Goal: Task Accomplishment & Management: Manage account settings

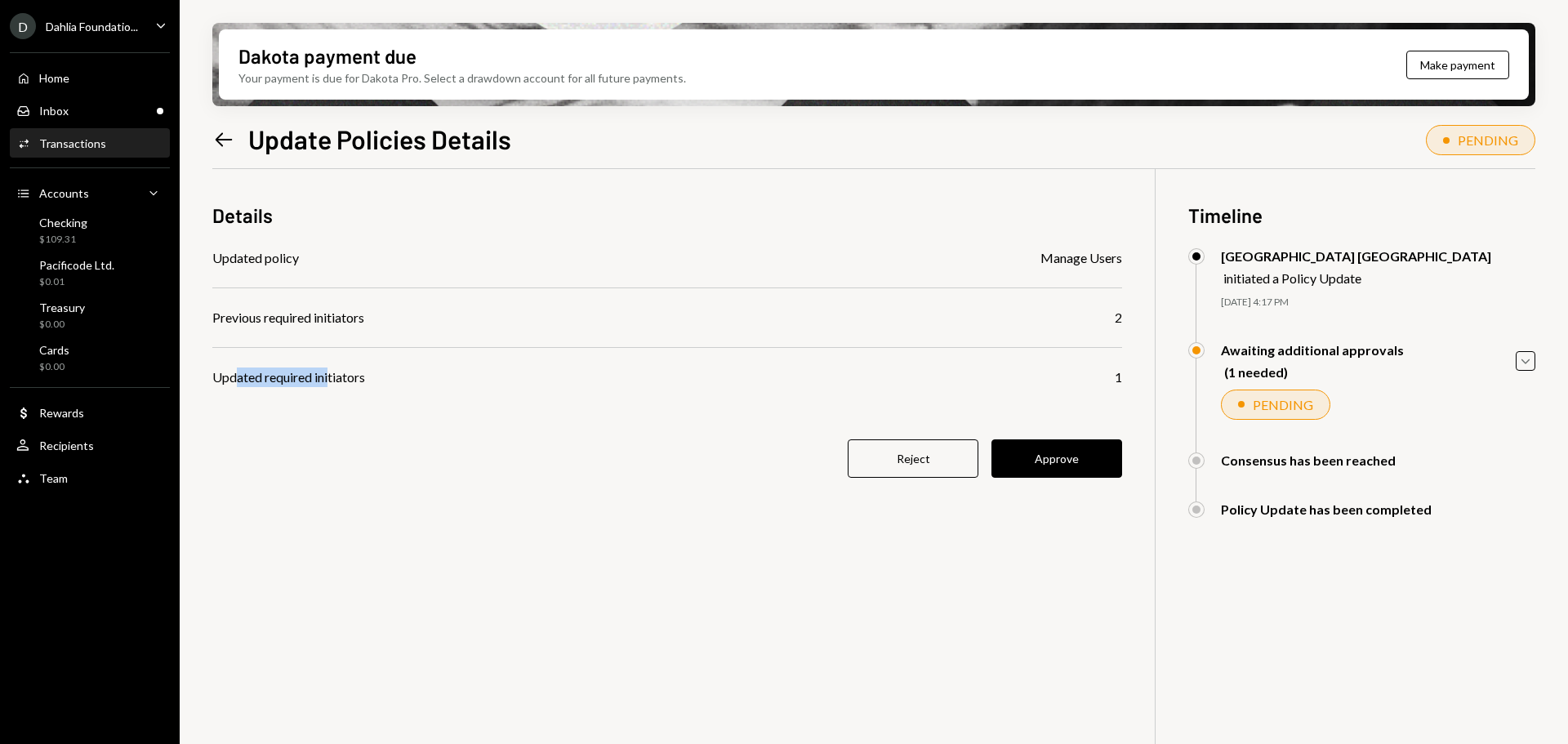
drag, startPoint x: 240, startPoint y: 379, endPoint x: 331, endPoint y: 391, distance: 91.8
click at [331, 391] on div "Details Updated policy Manage Users Previous required initiators 2 Updated requ…" at bounding box center [667, 349] width 910 height 361
drag, startPoint x: 345, startPoint y: 378, endPoint x: 245, endPoint y: 372, distance: 100.2
click at [248, 382] on div "Updated required initiators" at bounding box center [289, 377] width 153 height 20
click at [67, 456] on div "User Recipients" at bounding box center [89, 445] width 147 height 28
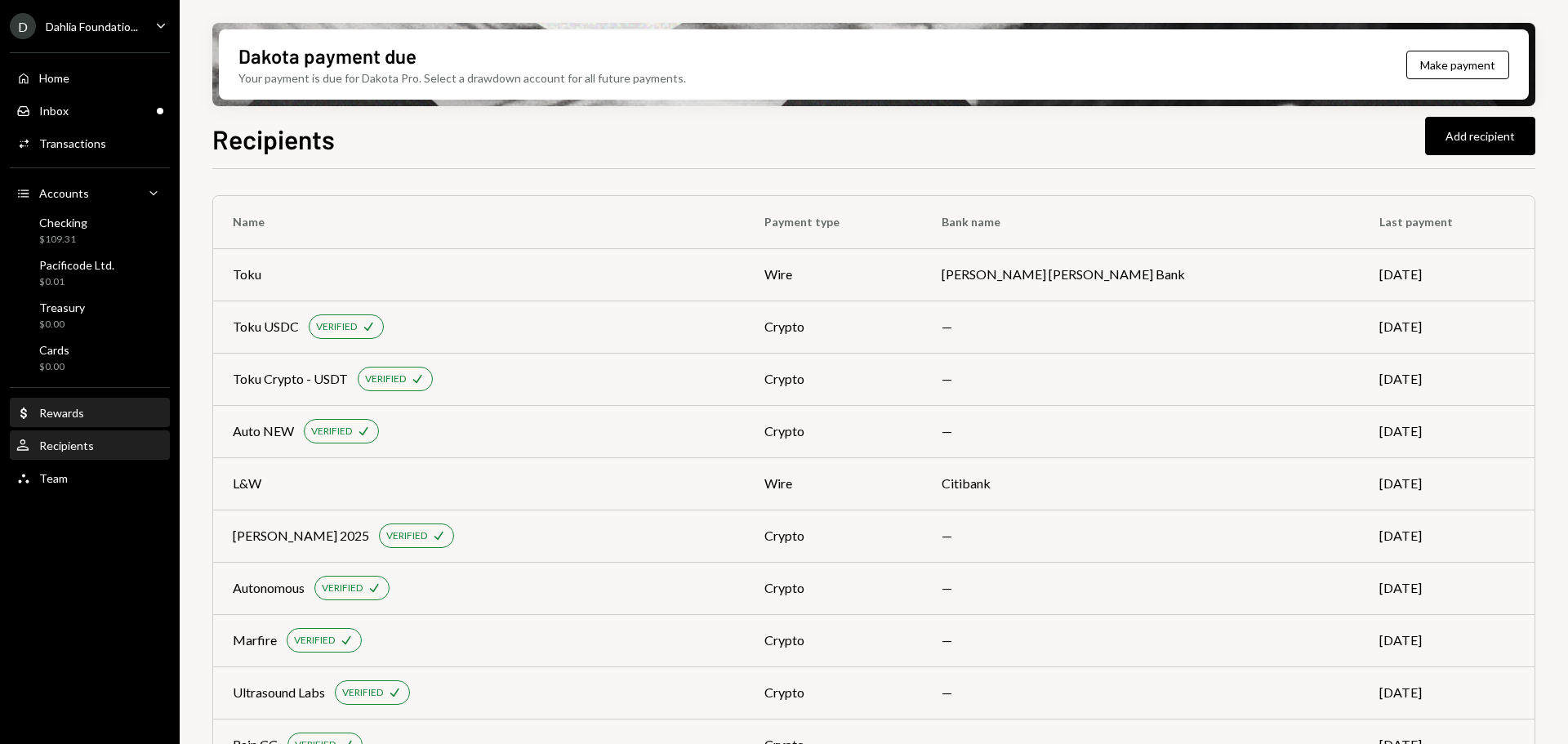
click at [68, 413] on div "Rewards" at bounding box center [61, 413] width 45 height 14
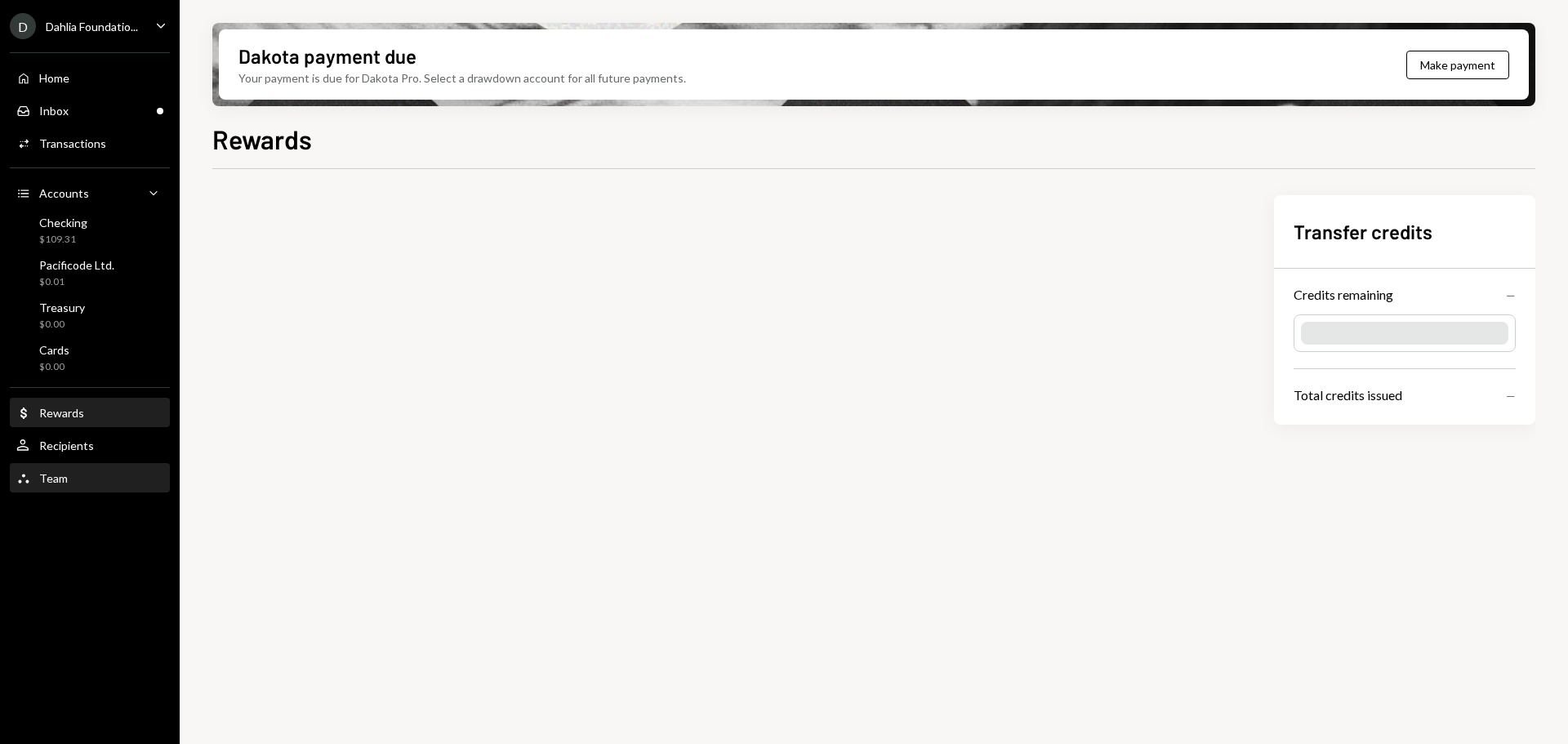
click at [48, 475] on div "Team" at bounding box center [54, 478] width 29 height 14
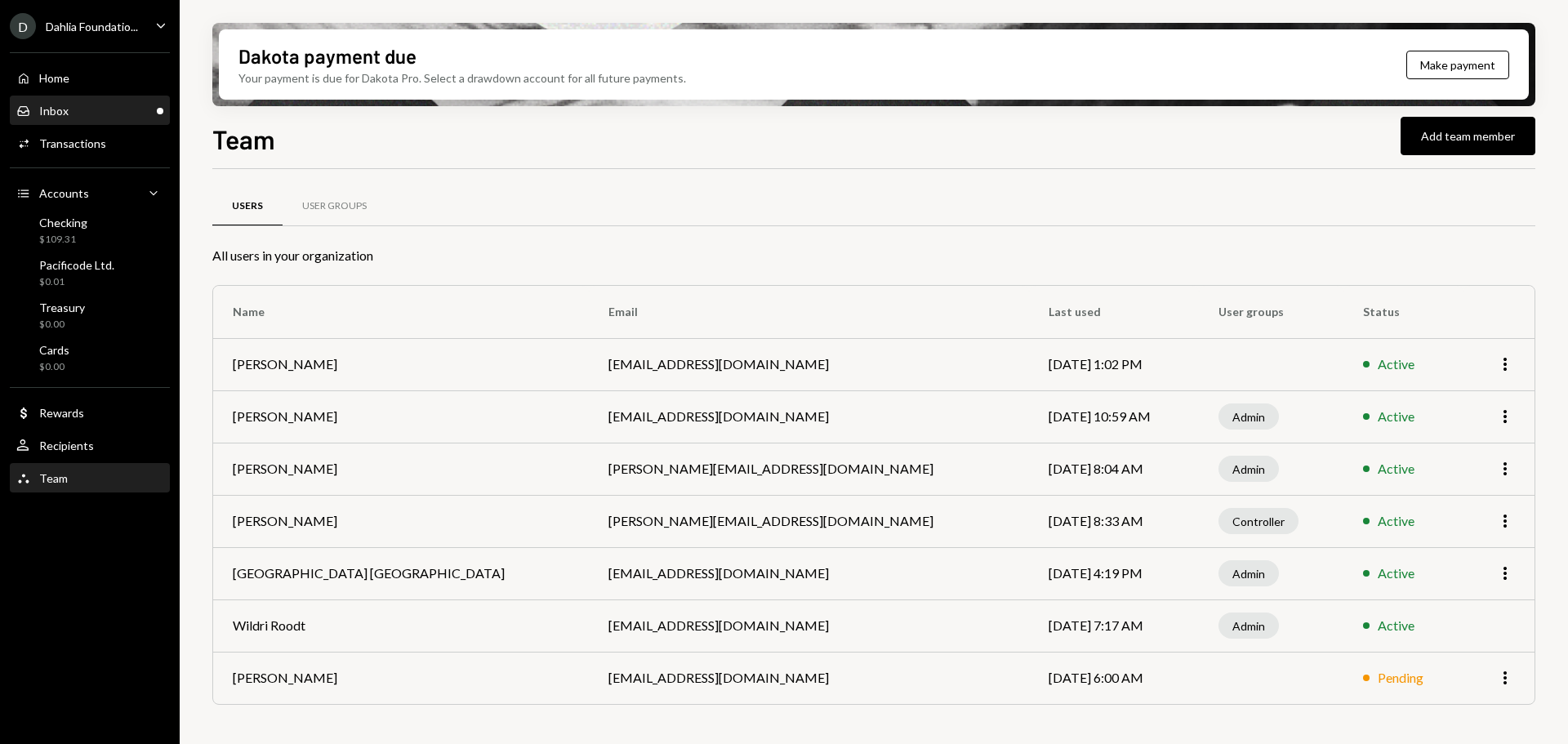
click at [98, 116] on div "Inbox Inbox" at bounding box center [89, 110] width 147 height 14
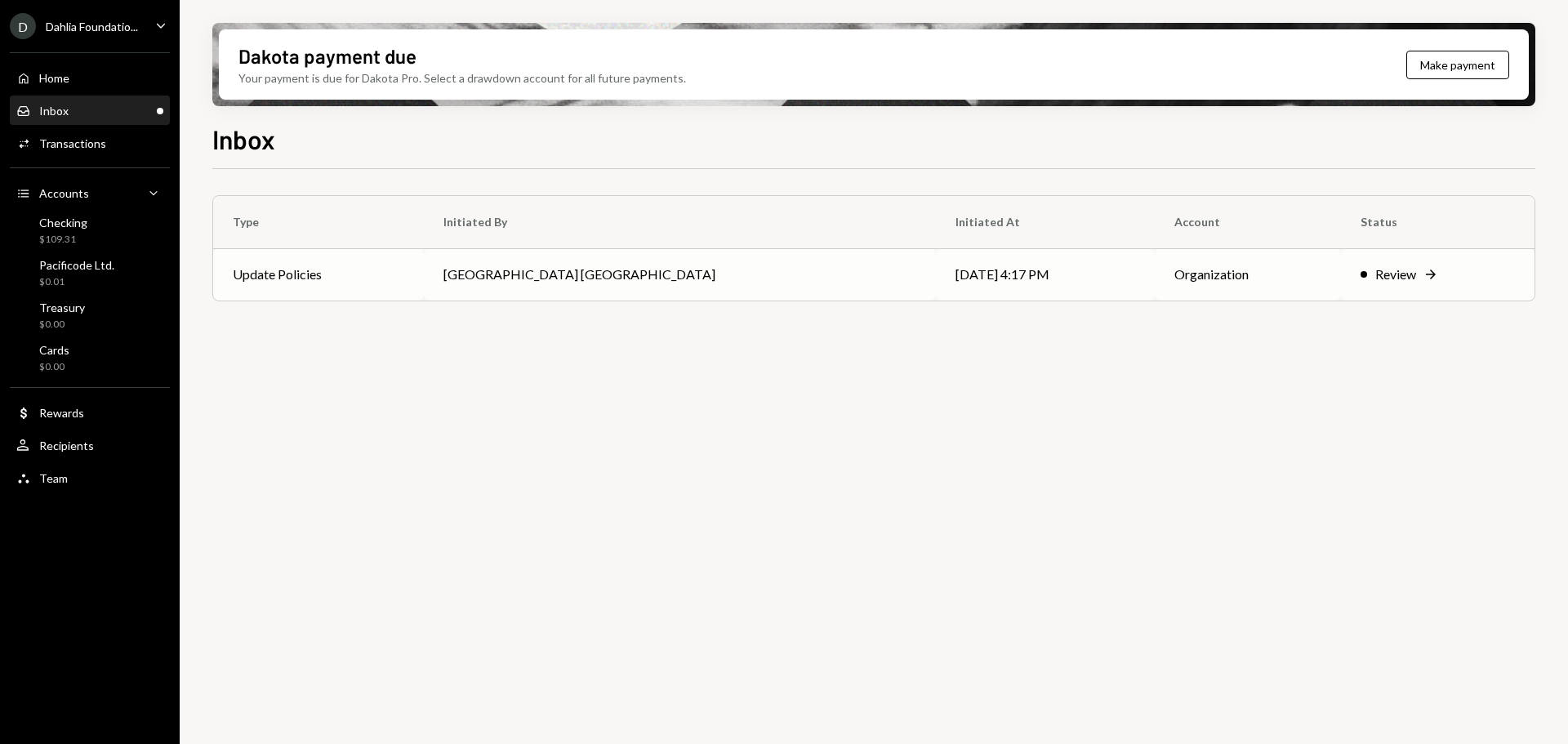
click at [642, 277] on td "[GEOGRAPHIC_DATA] [GEOGRAPHIC_DATA]" at bounding box center [680, 274] width 511 height 53
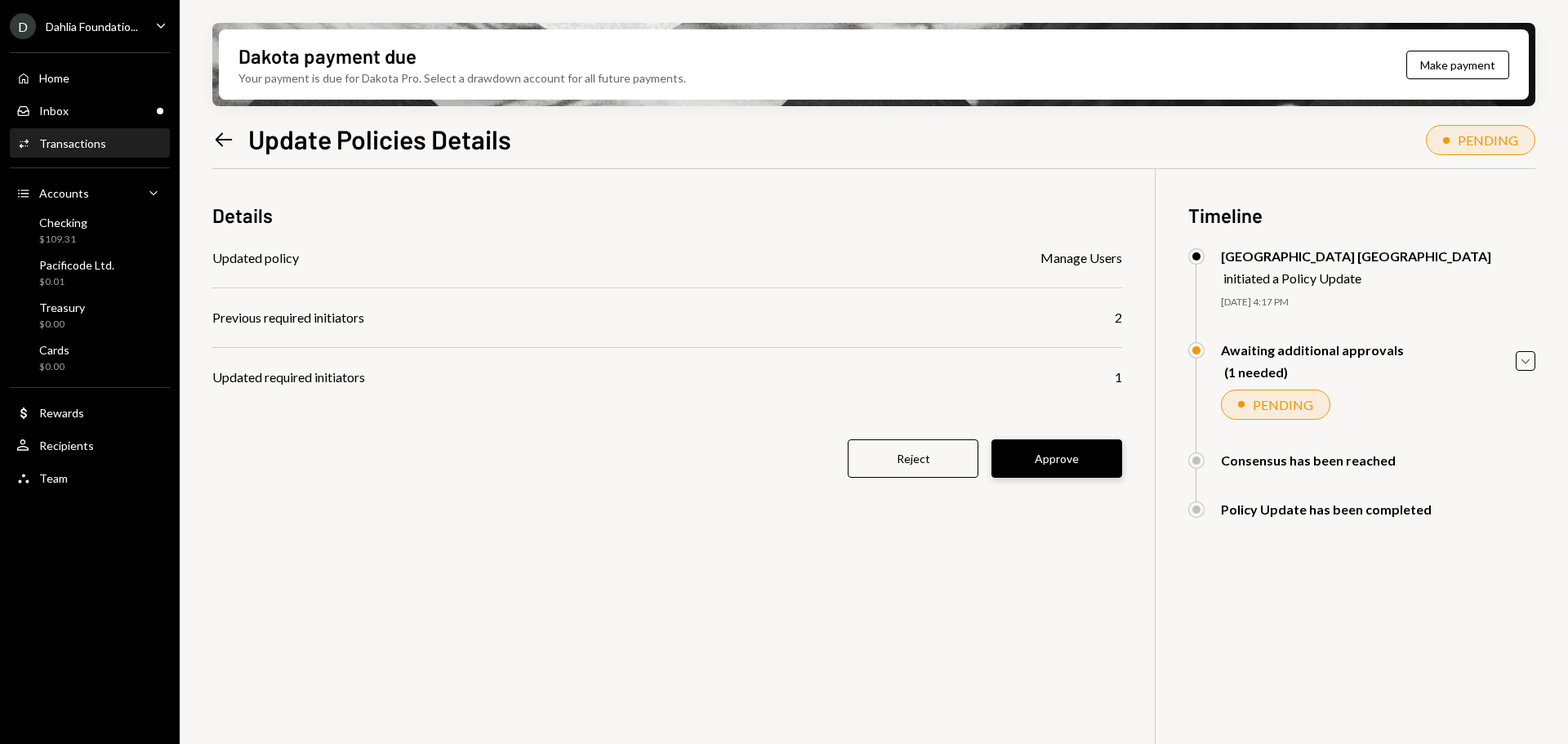
click at [1081, 445] on button "Approve" at bounding box center [1057, 458] width 131 height 38
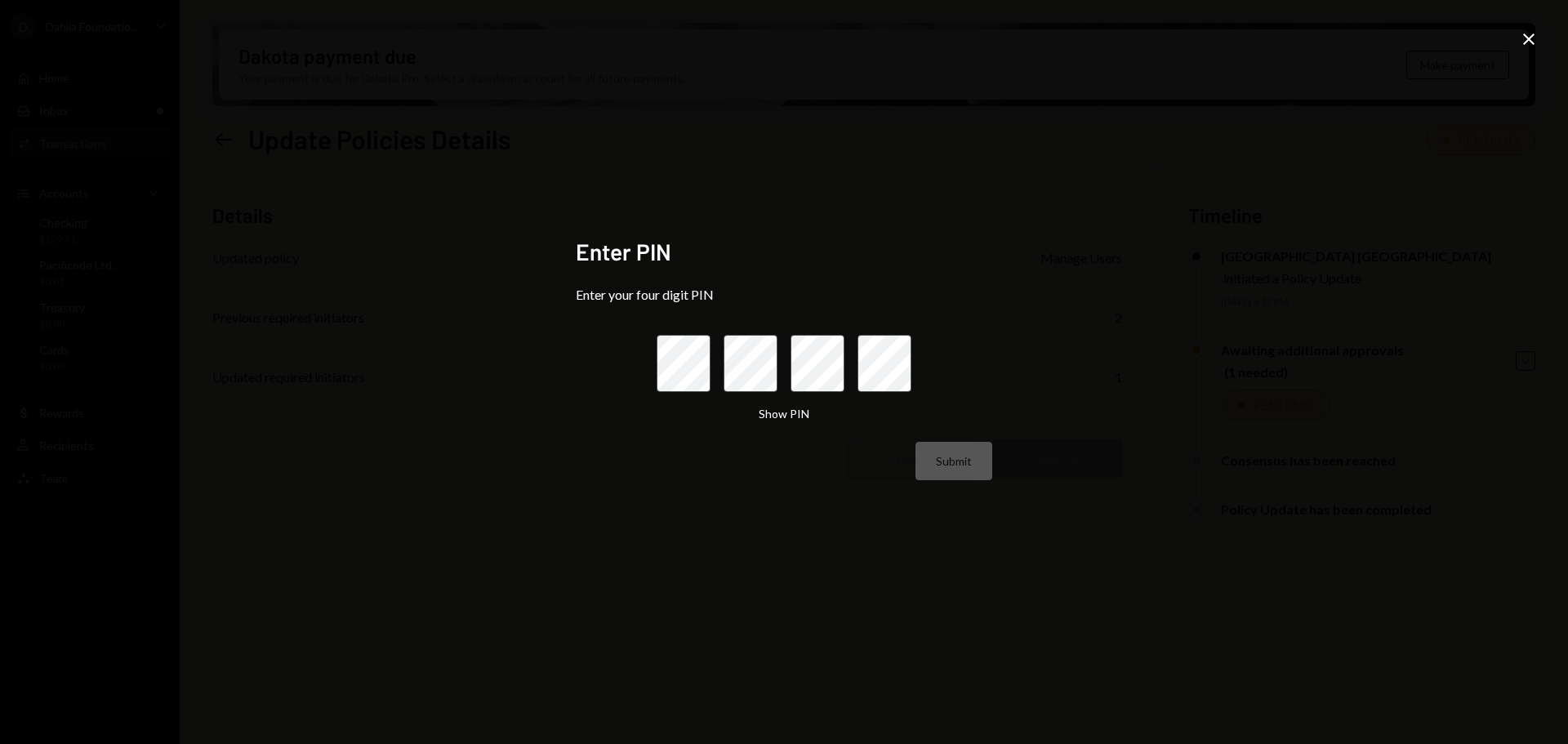
click at [1533, 42] on icon "Close" at bounding box center [1528, 39] width 20 height 20
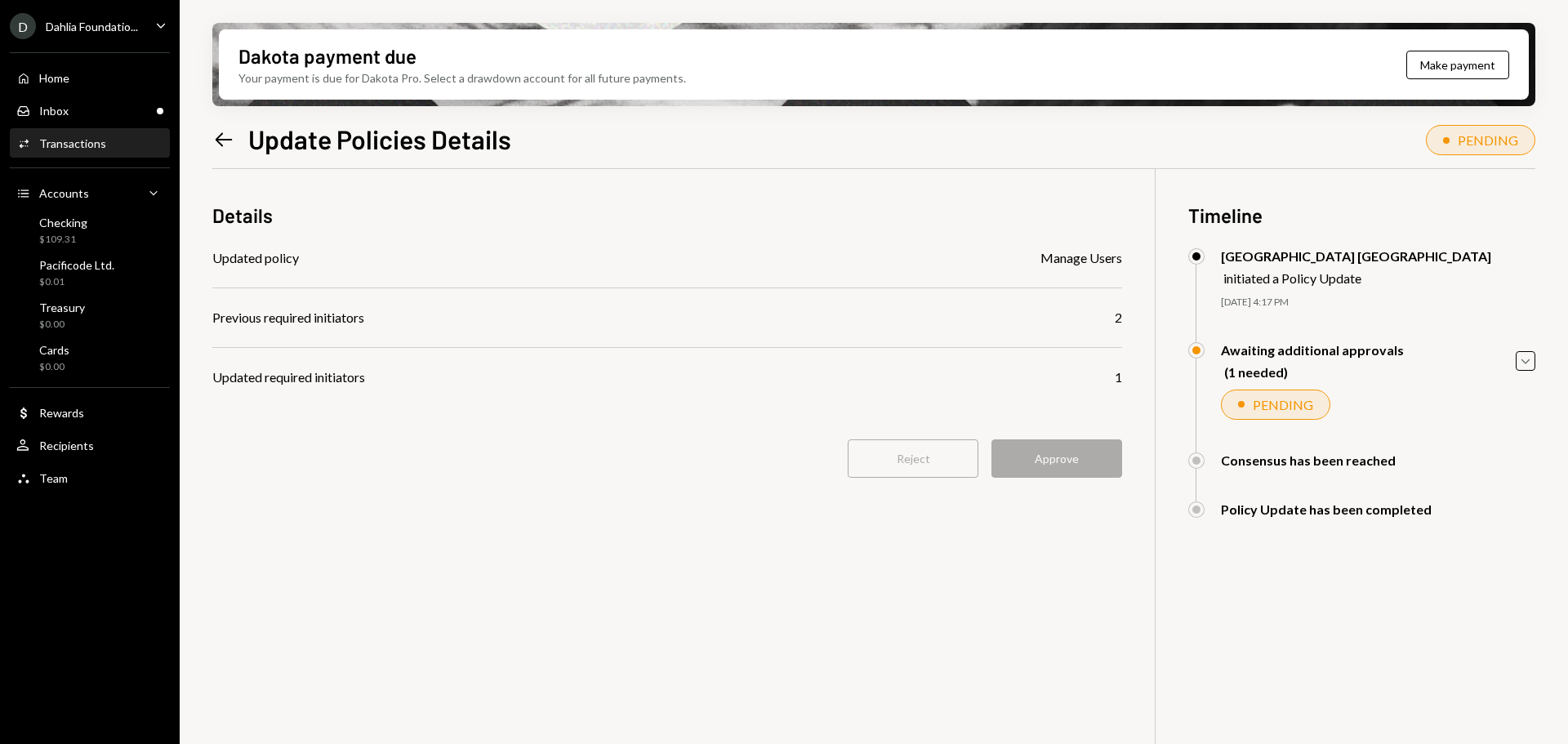
click at [706, 453] on div "Reject Approve" at bounding box center [667, 458] width 910 height 38
click at [1048, 463] on div "Reject Approve" at bounding box center [667, 458] width 910 height 38
click at [1520, 361] on icon "Caret Down" at bounding box center [1525, 360] width 18 height 18
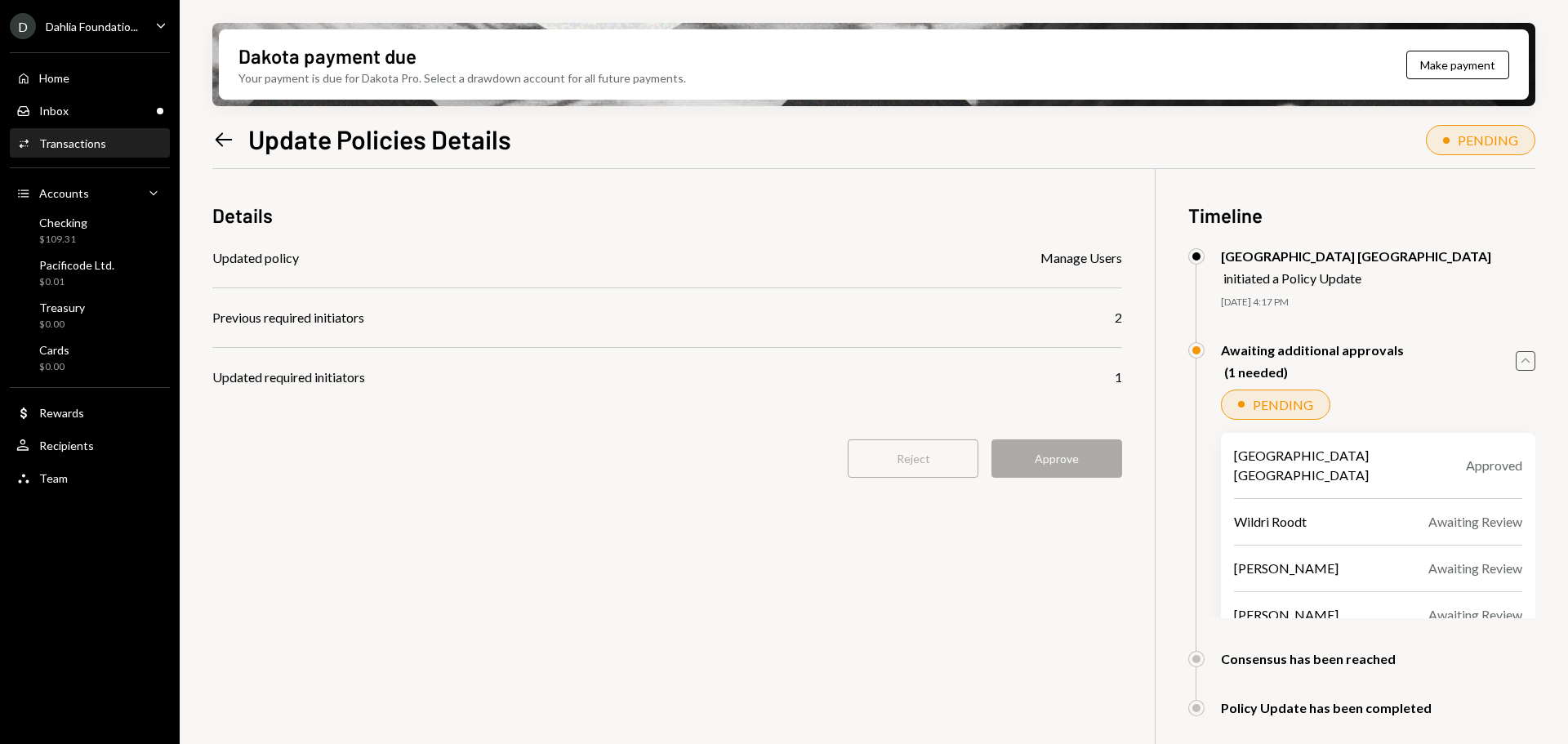
drag, startPoint x: 1520, startPoint y: 361, endPoint x: 1497, endPoint y: 350, distance: 25.5
click at [1520, 361] on icon "Caret Up" at bounding box center [1525, 360] width 18 height 18
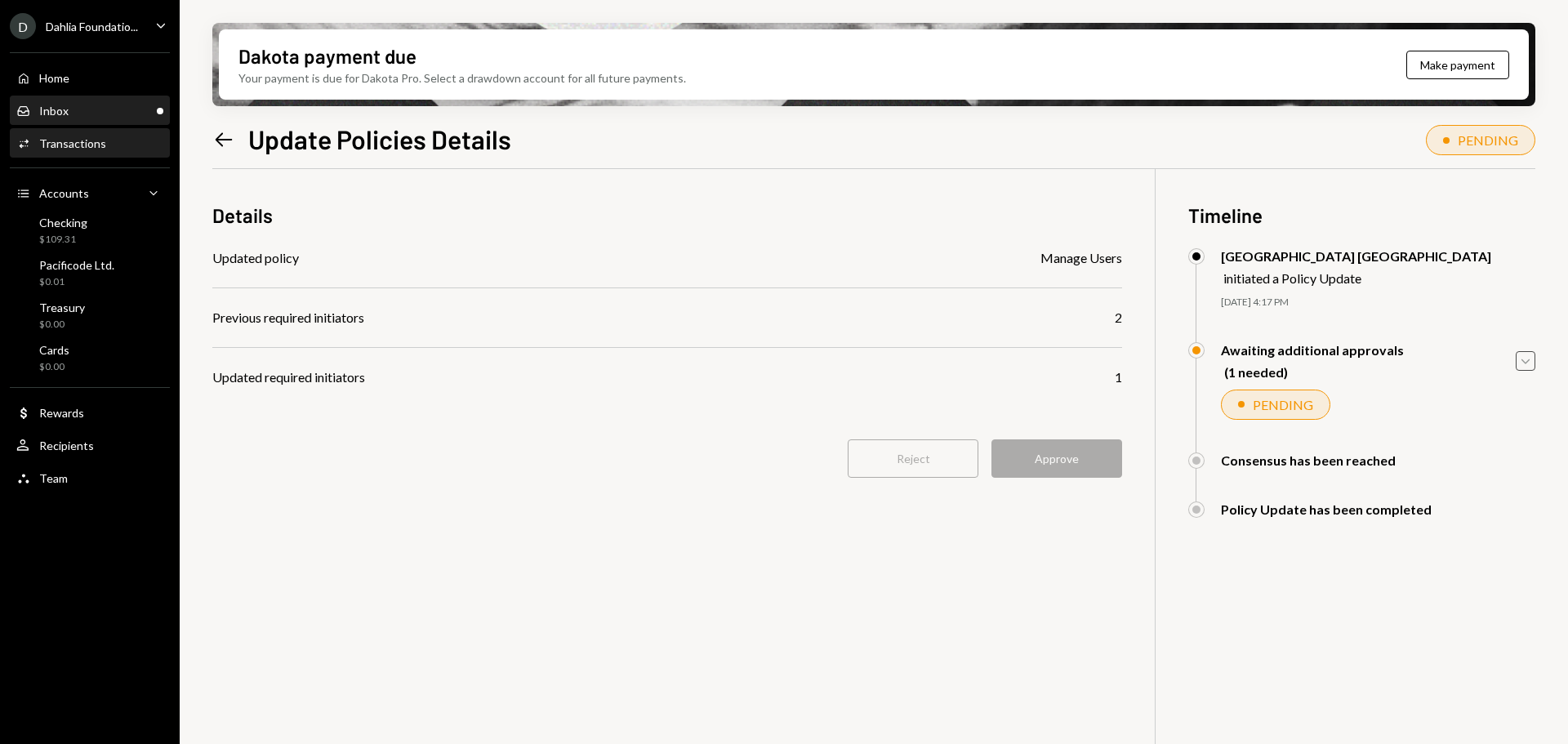
click at [97, 110] on div "Inbox Inbox" at bounding box center [89, 110] width 147 height 14
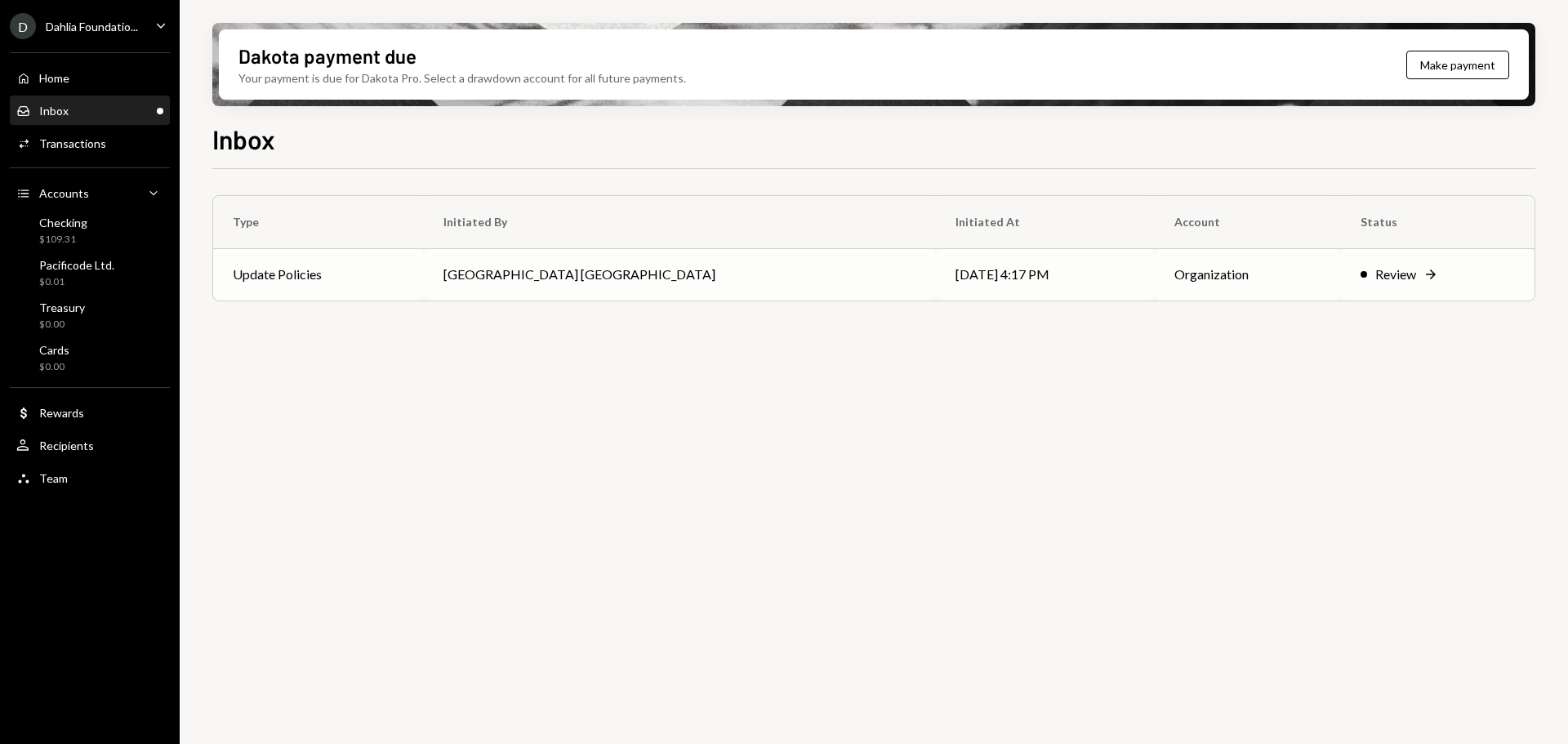
click at [544, 271] on td "[GEOGRAPHIC_DATA] [GEOGRAPHIC_DATA]" at bounding box center [680, 274] width 511 height 53
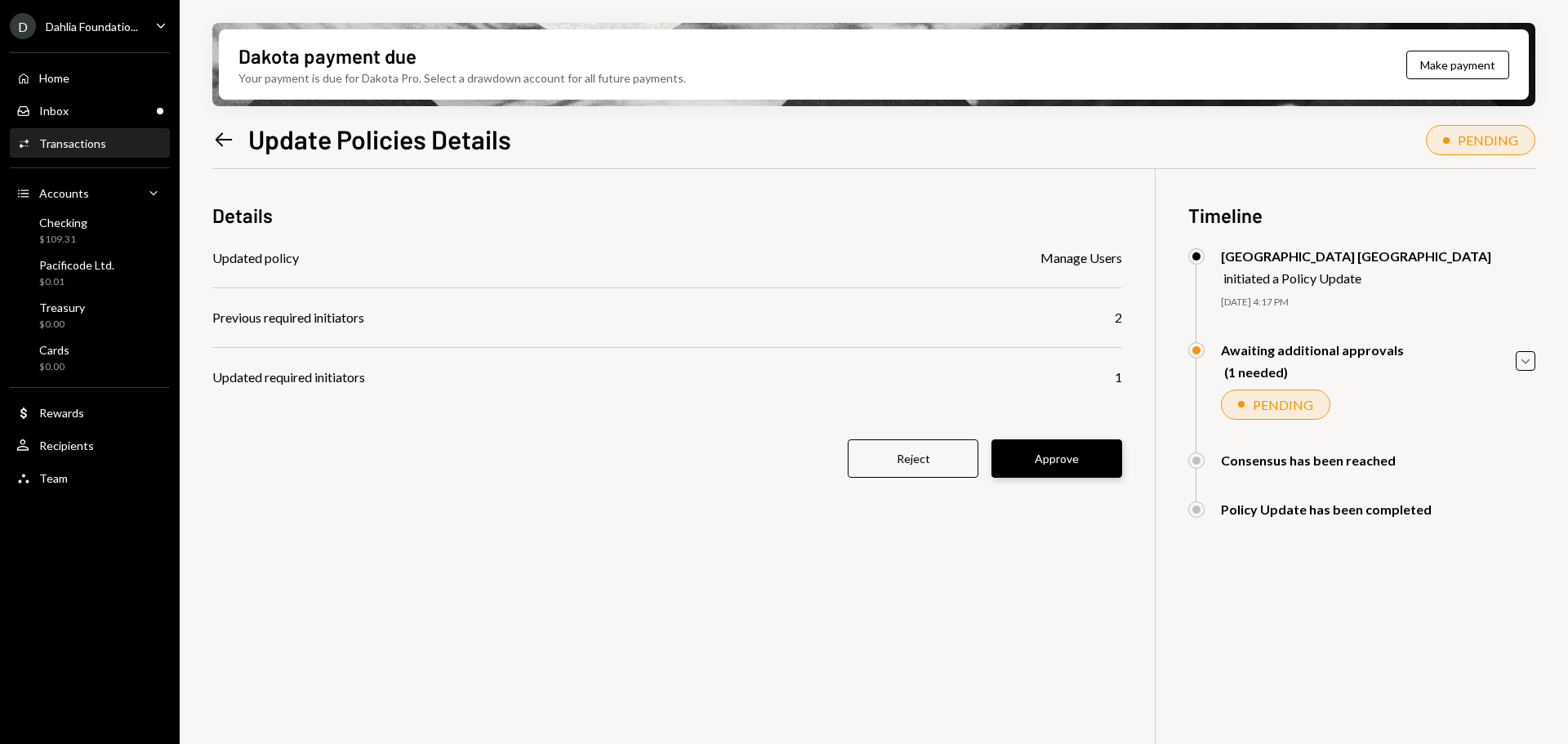
click at [1069, 463] on button "Approve" at bounding box center [1057, 458] width 131 height 38
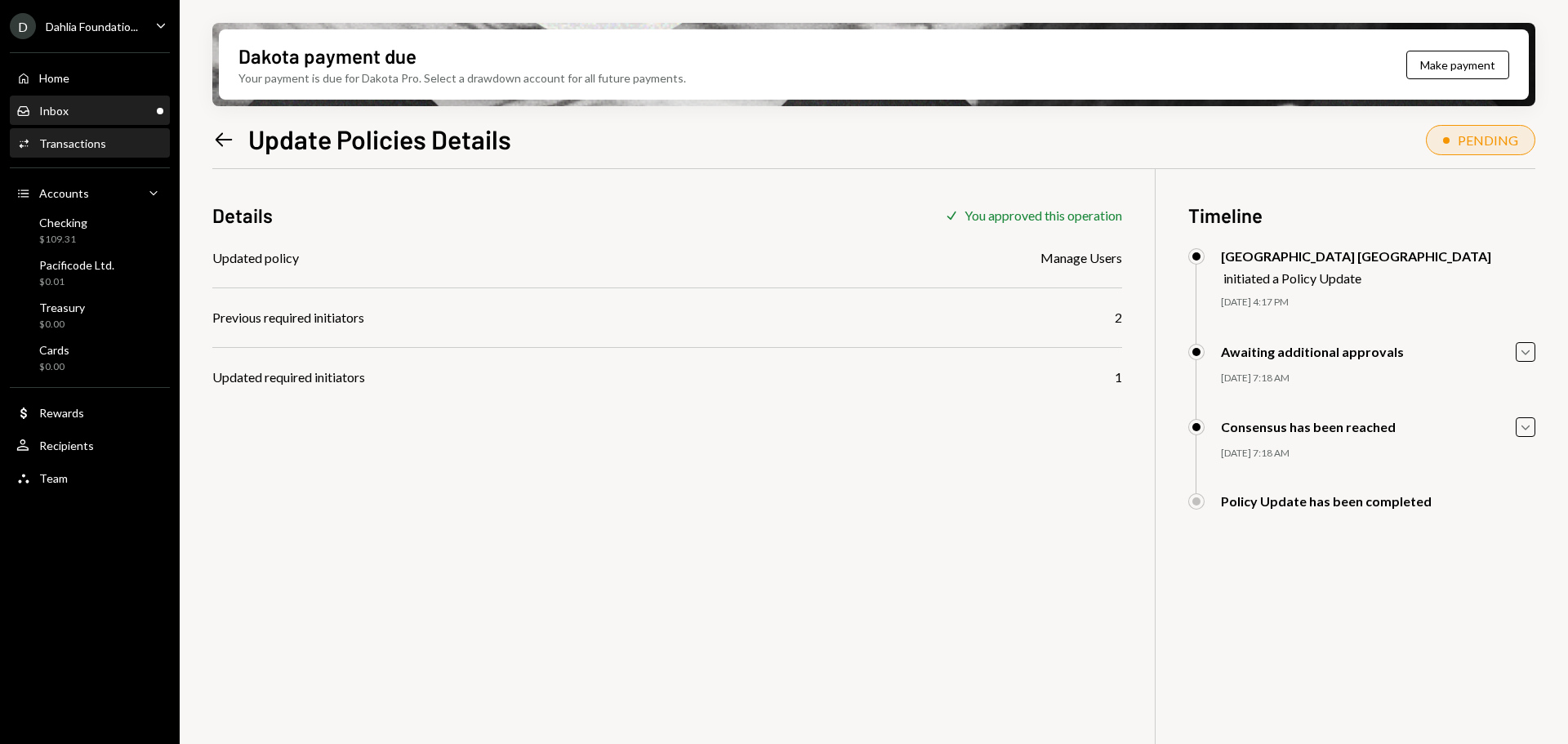
click at [87, 116] on div "Inbox Inbox" at bounding box center [89, 110] width 147 height 14
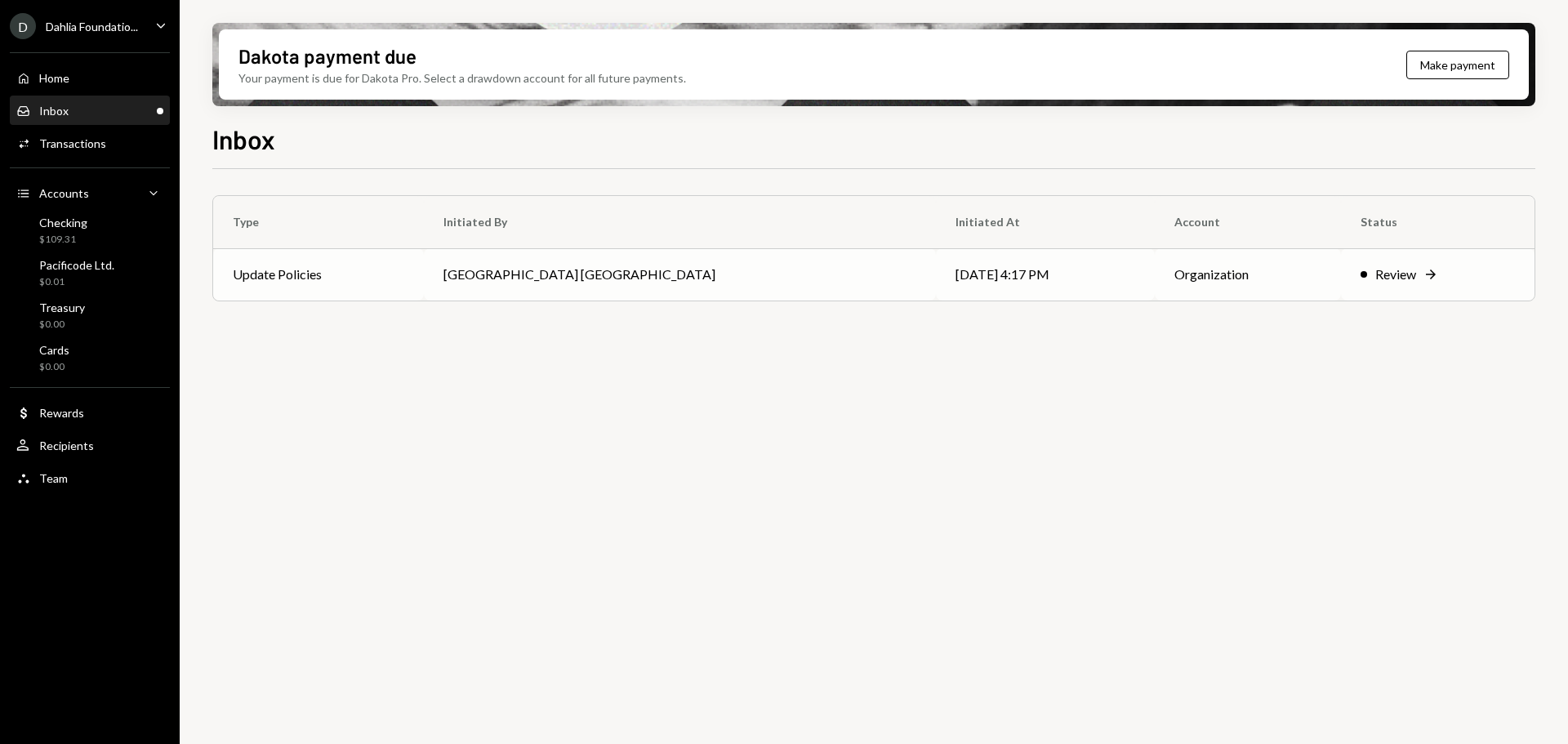
click at [716, 285] on td "[GEOGRAPHIC_DATA] [GEOGRAPHIC_DATA]" at bounding box center [680, 274] width 511 height 53
